Goal: Transaction & Acquisition: Purchase product/service

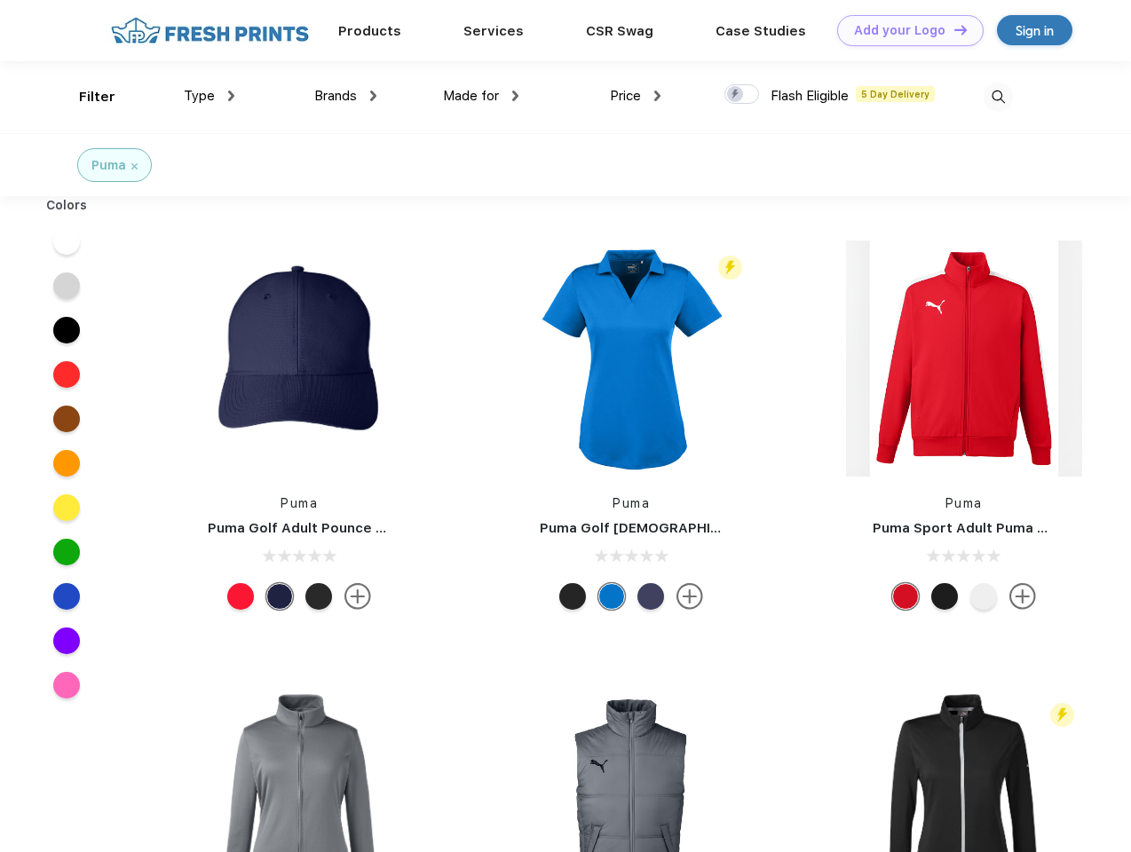
click at [904, 30] on link "Add your Logo Design Tool" at bounding box center [910, 30] width 146 height 31
click at [0, 0] on div "Design Tool" at bounding box center [0, 0] width 0 height 0
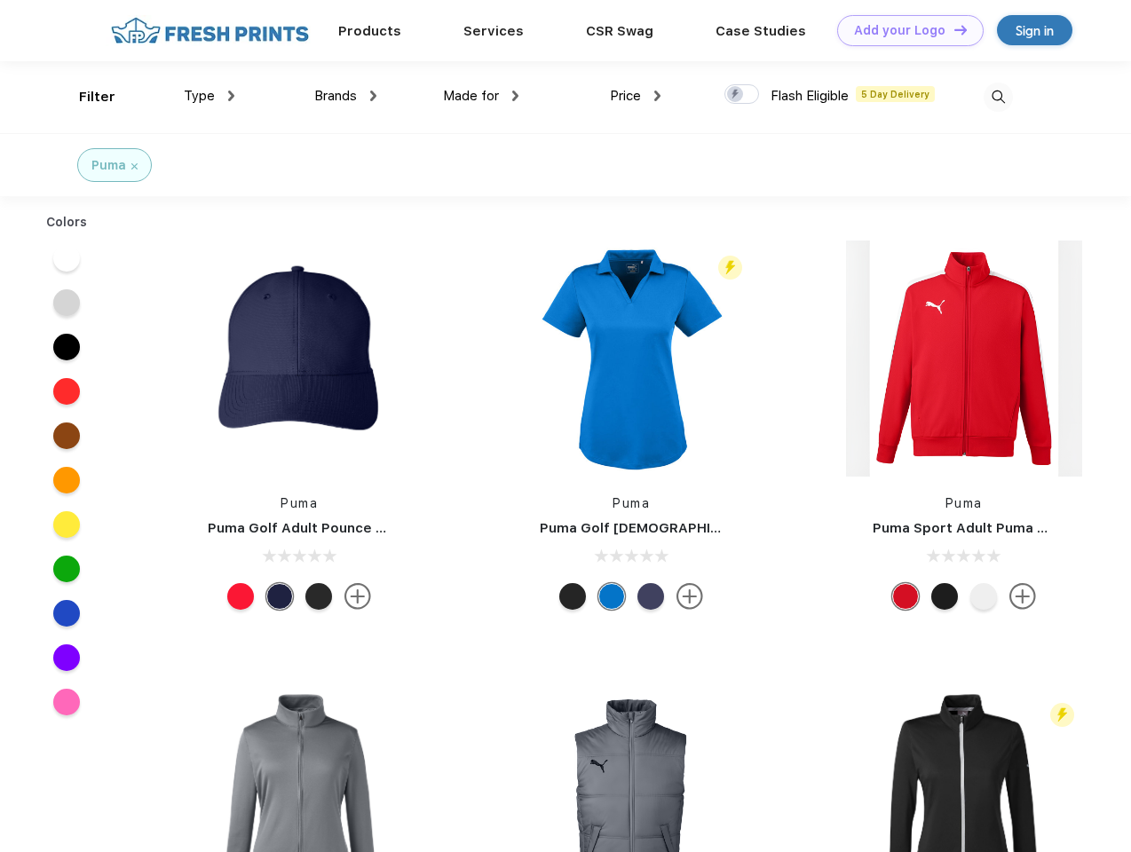
click at [953, 29] on link "Add your Logo Design Tool" at bounding box center [910, 30] width 146 height 31
click at [85, 97] on div "Filter" at bounding box center [97, 97] width 36 height 20
click at [210, 96] on span "Type" at bounding box center [199, 96] width 31 height 16
click at [345, 96] on span "Brands" at bounding box center [335, 96] width 43 height 16
click at [481, 96] on span "Made for" at bounding box center [471, 96] width 56 height 16
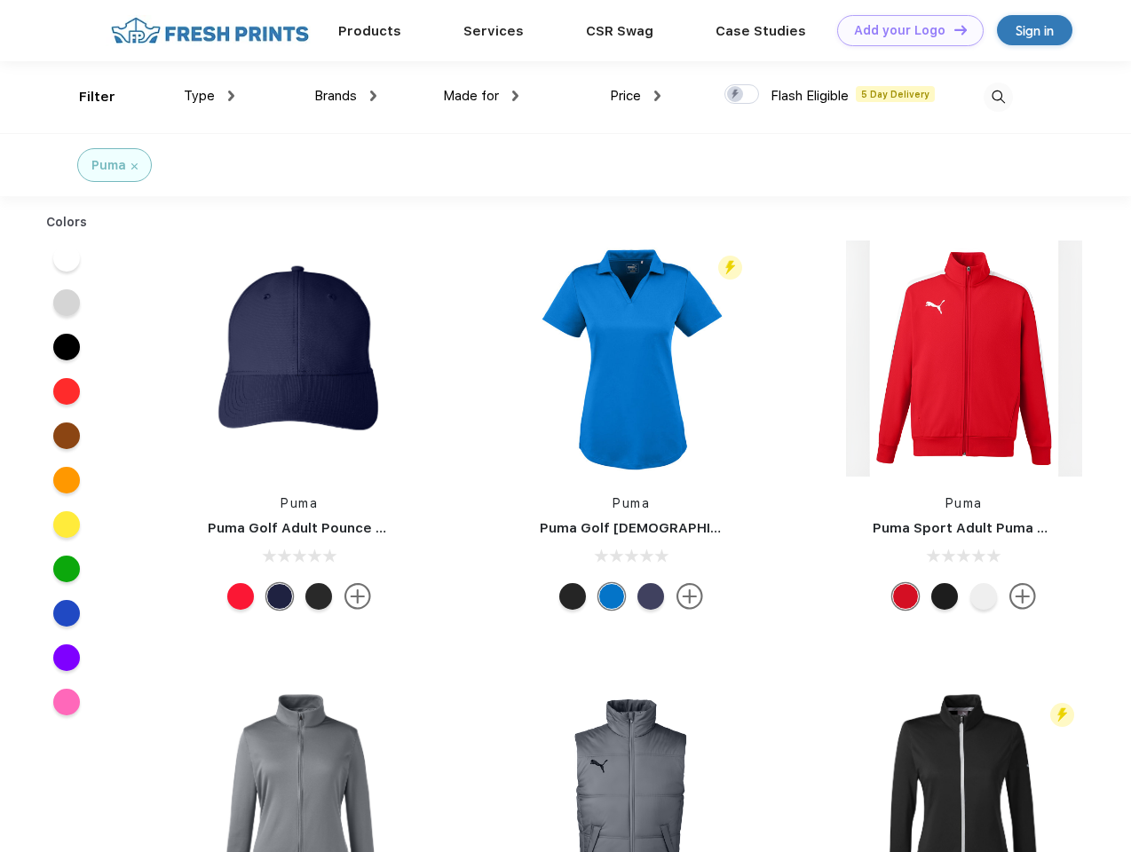
click at [636, 96] on span "Price" at bounding box center [625, 96] width 31 height 16
click at [742, 95] on div at bounding box center [741, 94] width 35 height 20
click at [736, 95] on input "checkbox" at bounding box center [730, 89] width 12 height 12
click at [998, 97] on img at bounding box center [998, 97] width 29 height 29
